Goal: Task Accomplishment & Management: Manage account settings

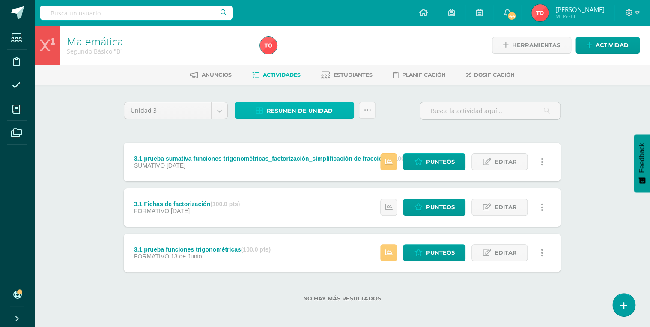
click at [294, 114] on span "Resumen de unidad" at bounding box center [300, 111] width 66 height 16
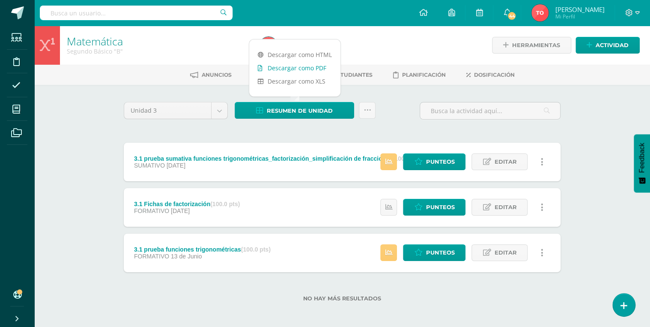
click at [298, 71] on link "Descargar como PDF" at bounding box center [294, 67] width 91 height 13
click at [416, 208] on icon at bounding box center [418, 206] width 8 height 7
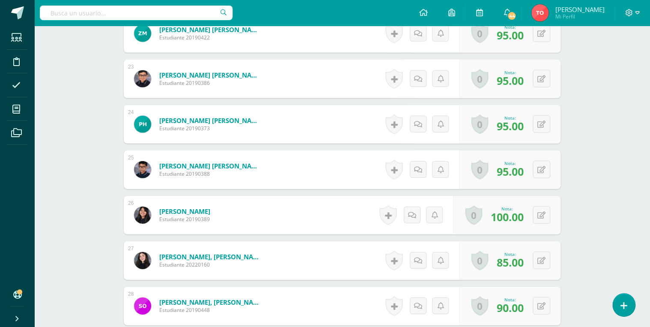
scroll to position [1420, 0]
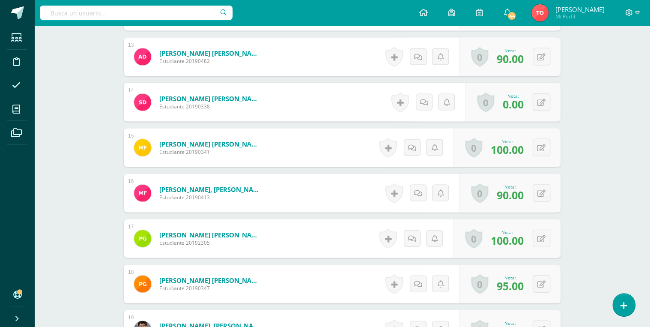
scroll to position [812, 0]
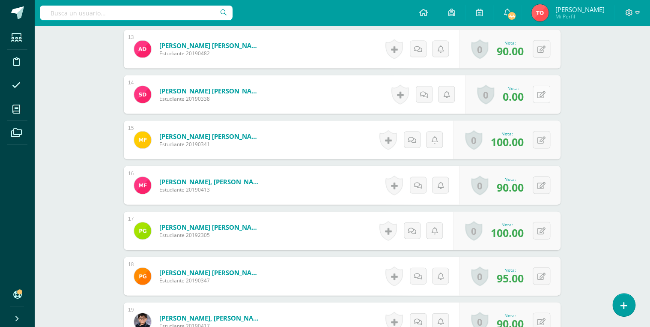
click at [543, 96] on icon at bounding box center [541, 94] width 8 height 7
type input "90"
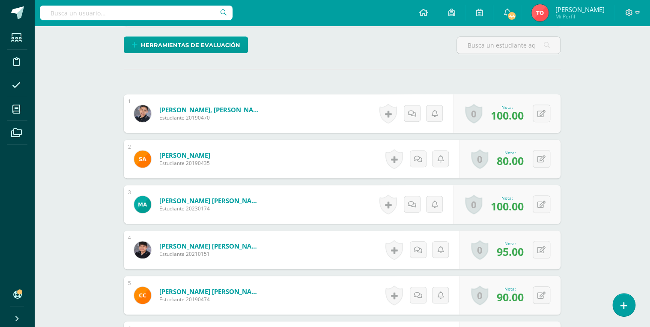
scroll to position [0, 0]
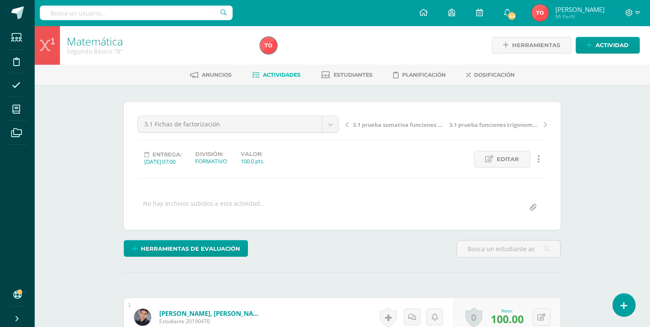
click at [273, 72] on span "Actividades" at bounding box center [282, 75] width 38 height 6
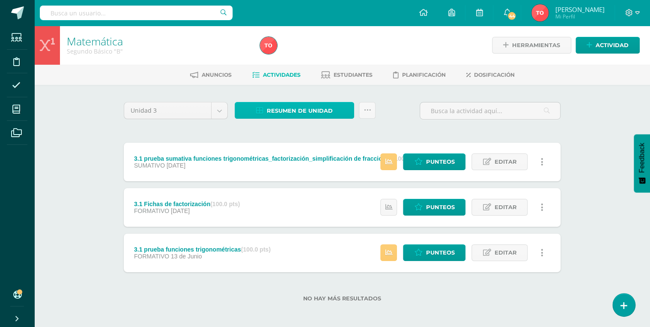
click at [300, 112] on span "Resumen de unidad" at bounding box center [300, 111] width 66 height 16
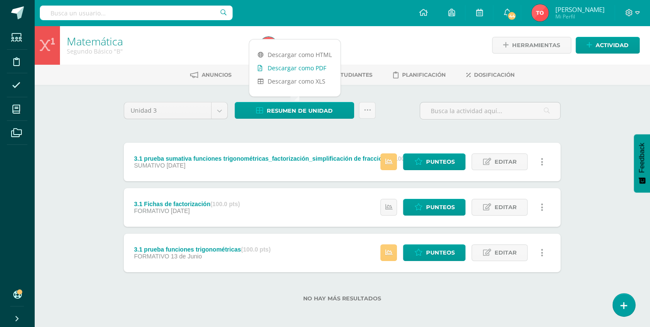
click at [292, 66] on link "Descargar como PDF" at bounding box center [294, 67] width 91 height 13
